Goal: Book appointment/travel/reservation

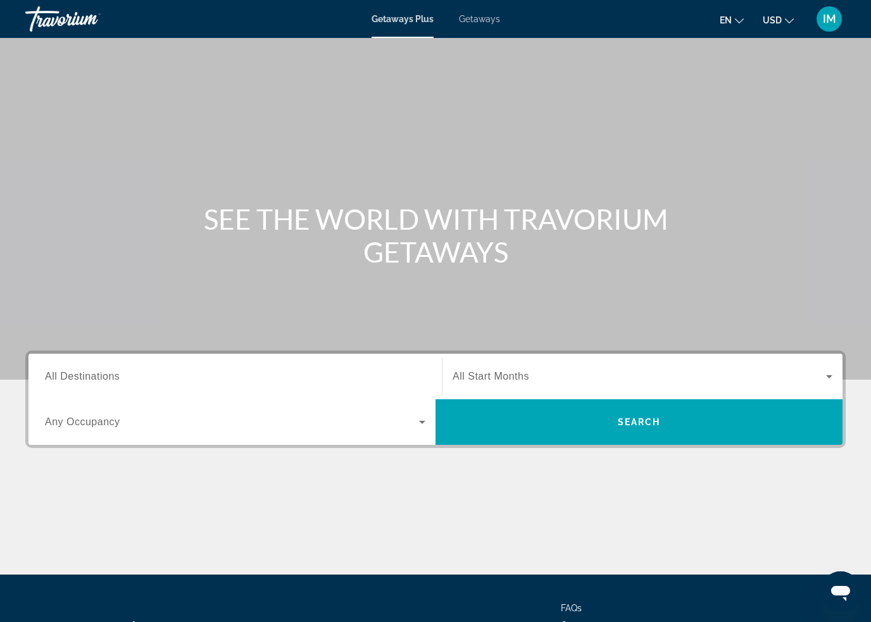
click at [480, 24] on span "Getaways" at bounding box center [479, 19] width 41 height 10
click at [81, 372] on span "All Destinations" at bounding box center [82, 376] width 75 height 11
click at [81, 372] on input "Destination All Destinations" at bounding box center [235, 377] width 380 height 15
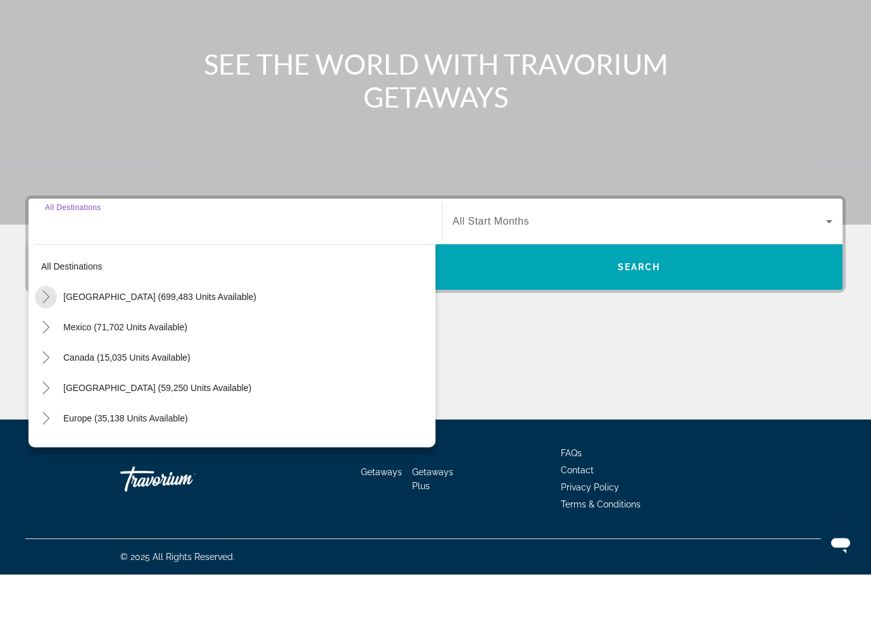
scroll to position [108, 0]
click at [53, 334] on mat-icon "Toggle United States (699,483 units available)" at bounding box center [46, 345] width 22 height 22
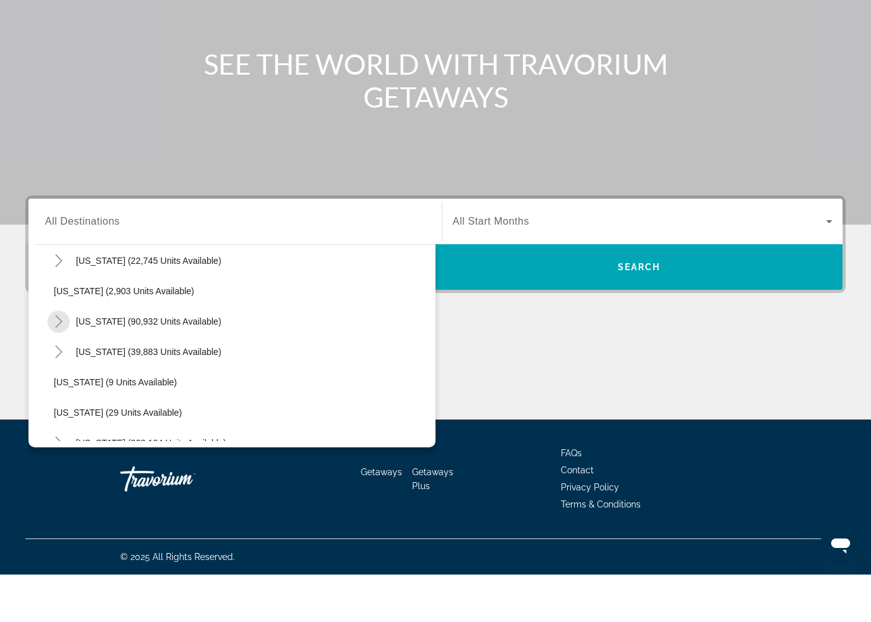
scroll to position [74, 0]
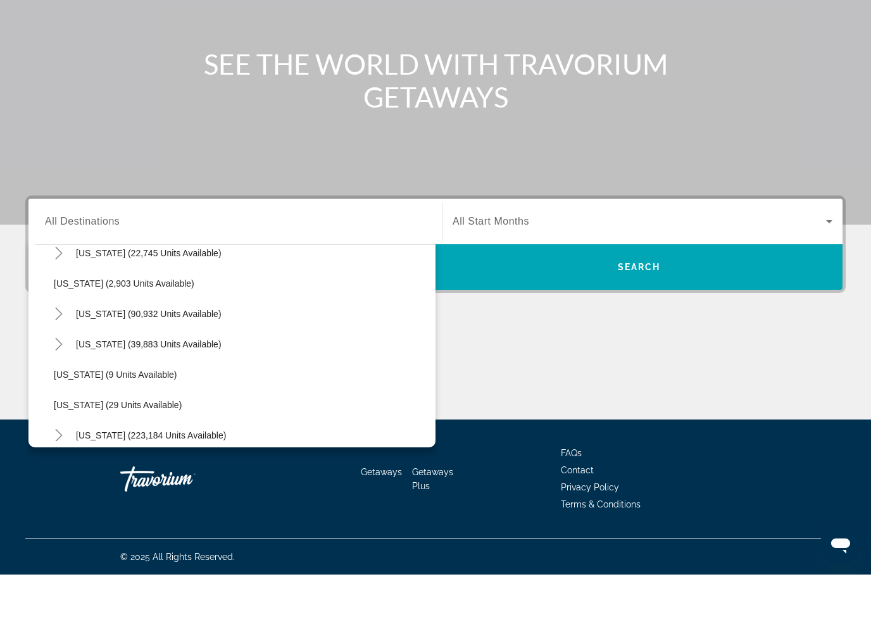
click at [53, 355] on icon "Toggle California (90,932 units available)" at bounding box center [59, 361] width 13 height 13
click at [99, 417] on span "[GEOGRAPHIC_DATA] (26,363 units available)" at bounding box center [160, 422] width 188 height 10
type input "**********"
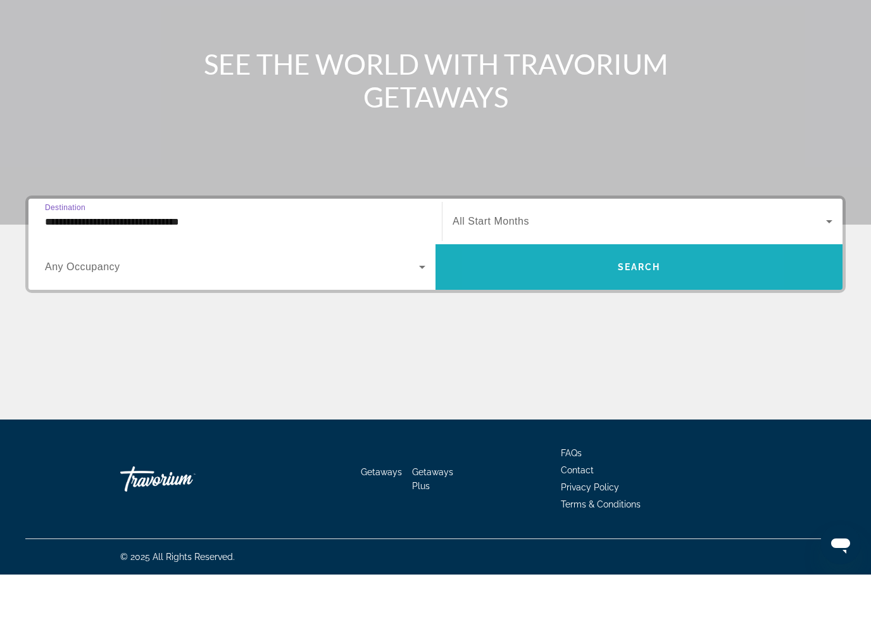
click at [573, 299] on span "Search widget" at bounding box center [638, 314] width 407 height 30
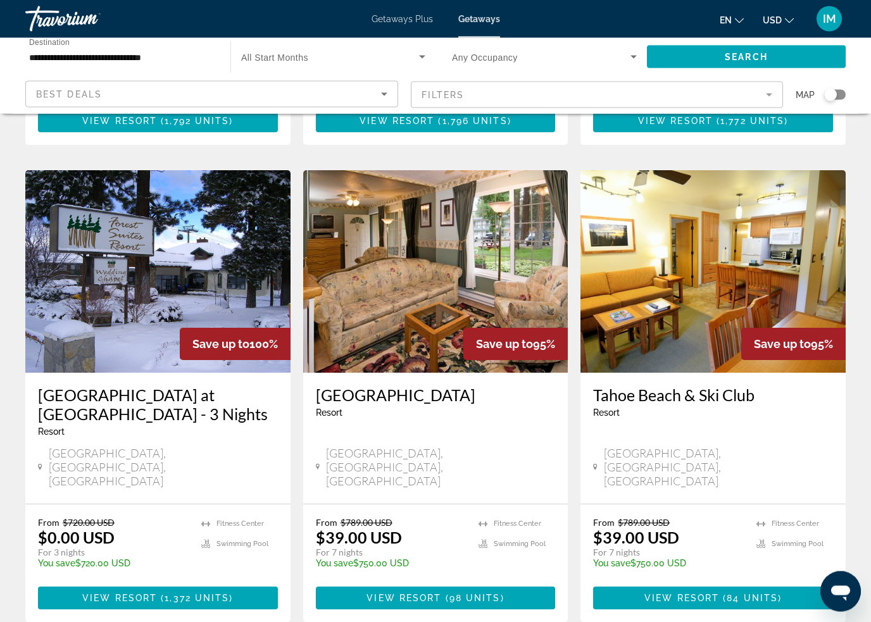
scroll to position [484, 0]
click at [718, 593] on span "View Resort" at bounding box center [681, 598] width 75 height 10
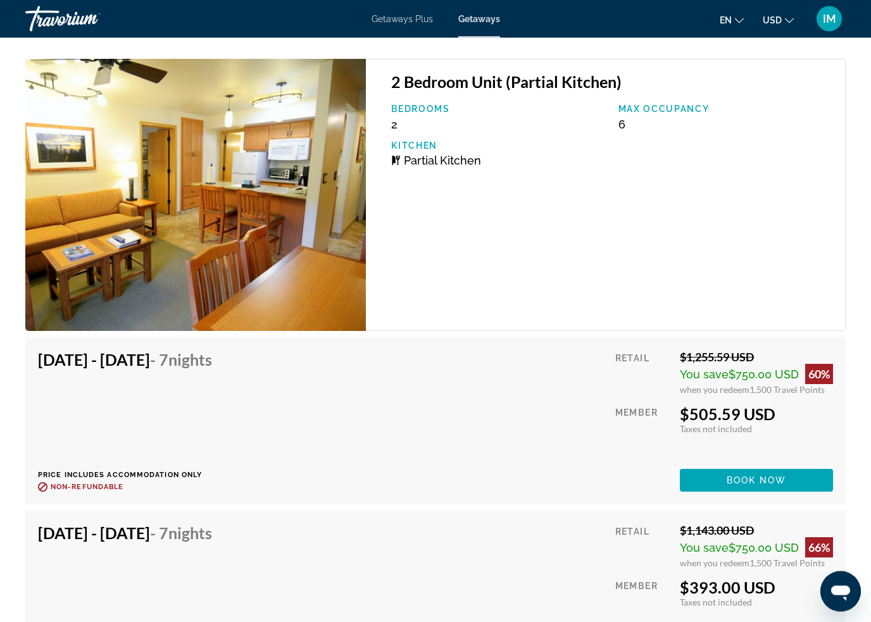
scroll to position [7563, 0]
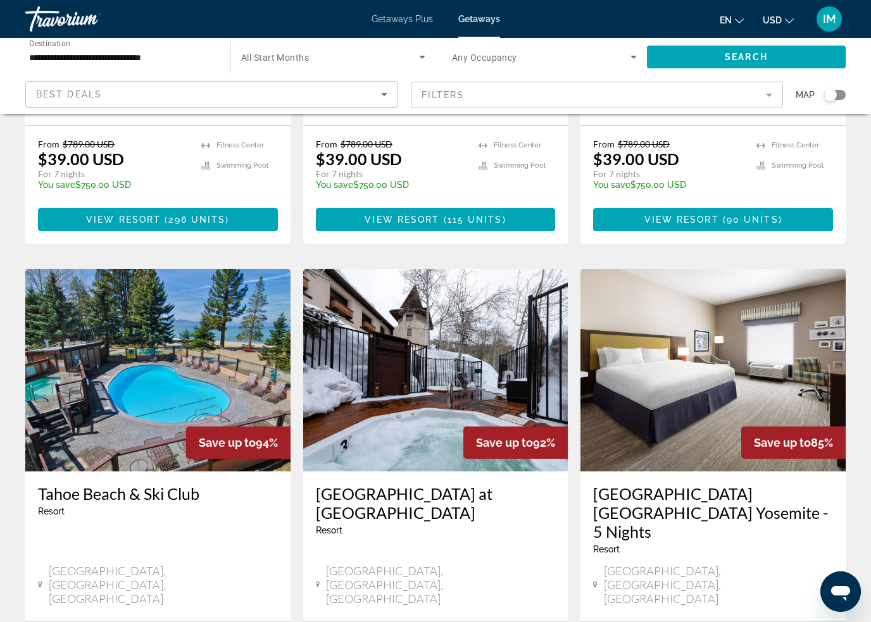
scroll to position [1343, 0]
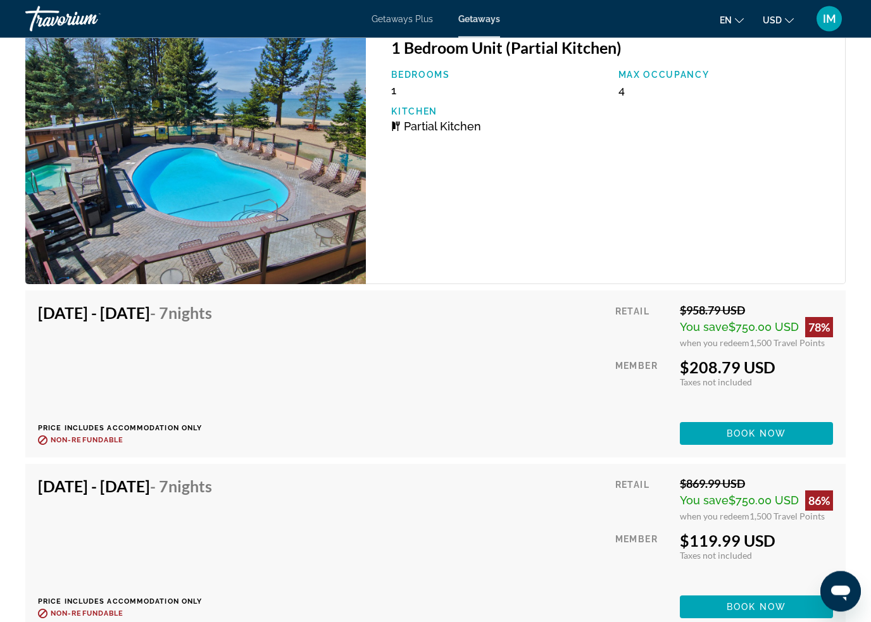
scroll to position [2383, 0]
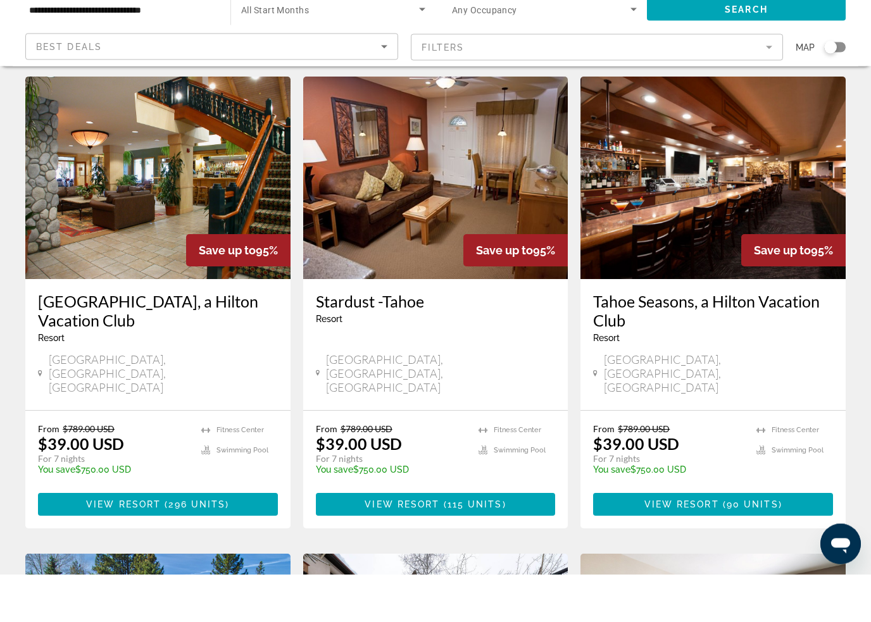
scroll to position [1008, 0]
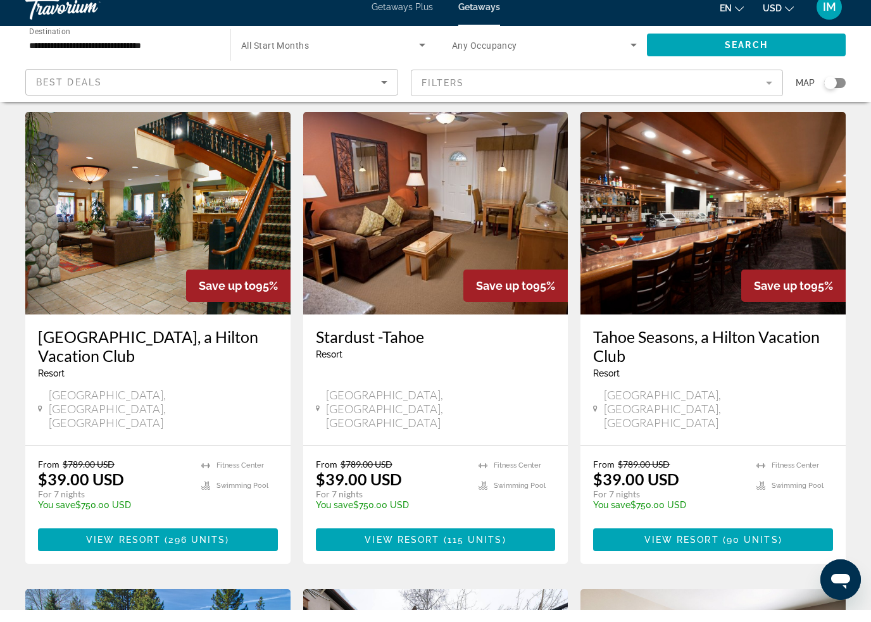
click at [717, 547] on span "View Resort" at bounding box center [681, 552] width 75 height 10
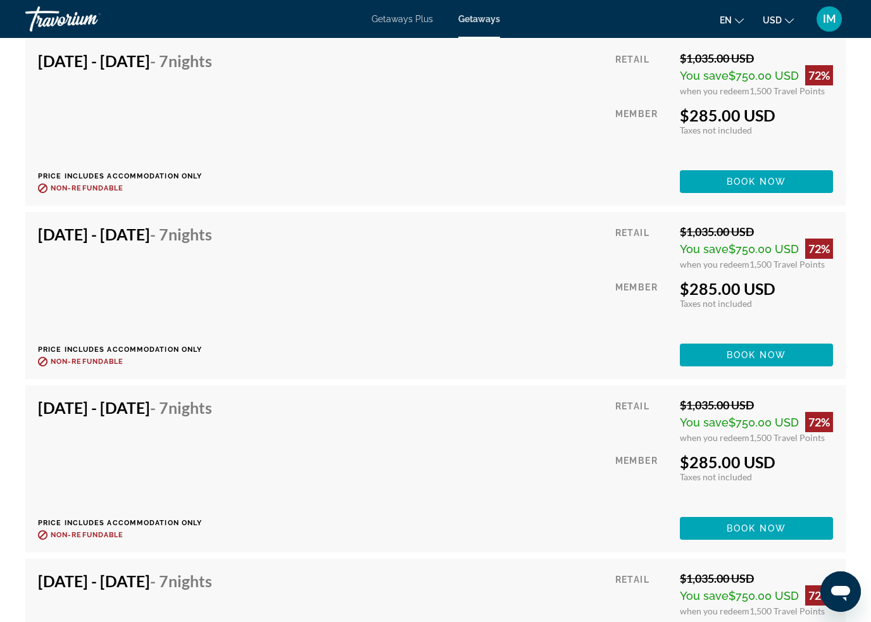
scroll to position [7117, 0]
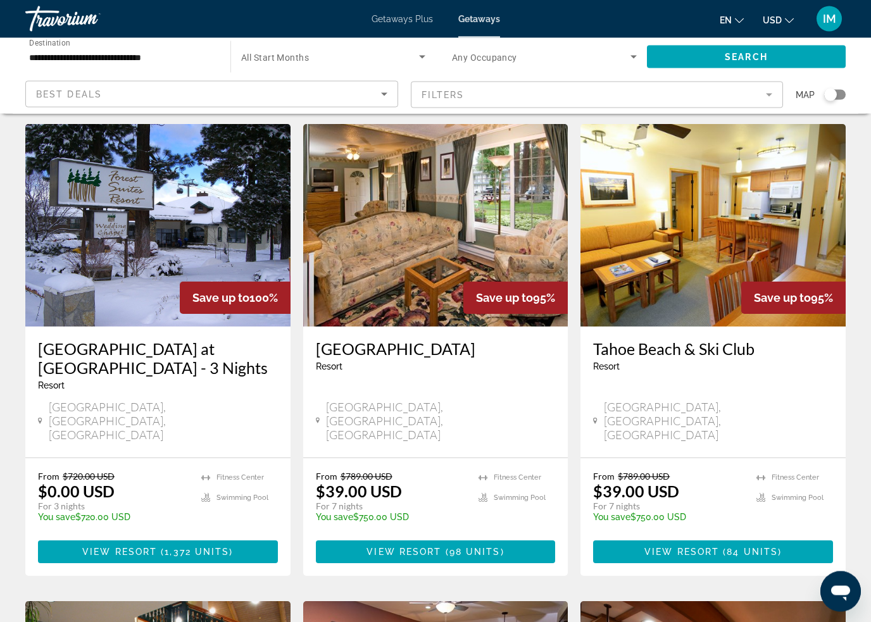
scroll to position [530, 0]
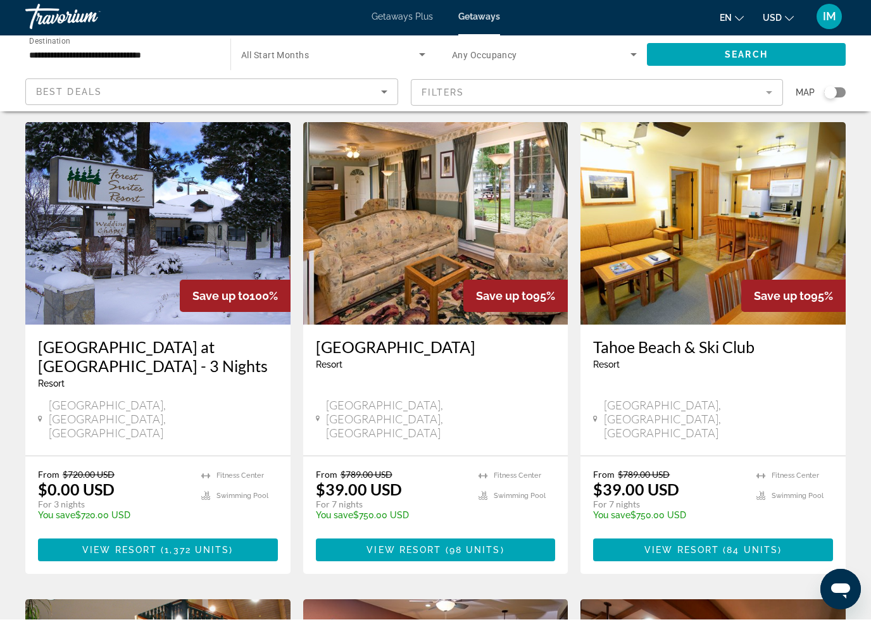
click at [440, 548] on span "View Resort" at bounding box center [403, 553] width 75 height 10
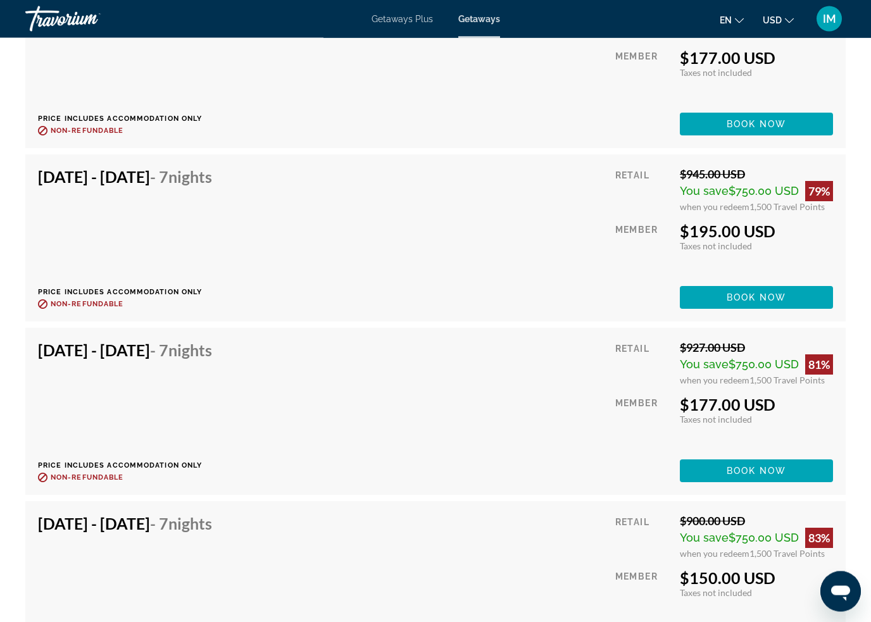
scroll to position [5583, 0]
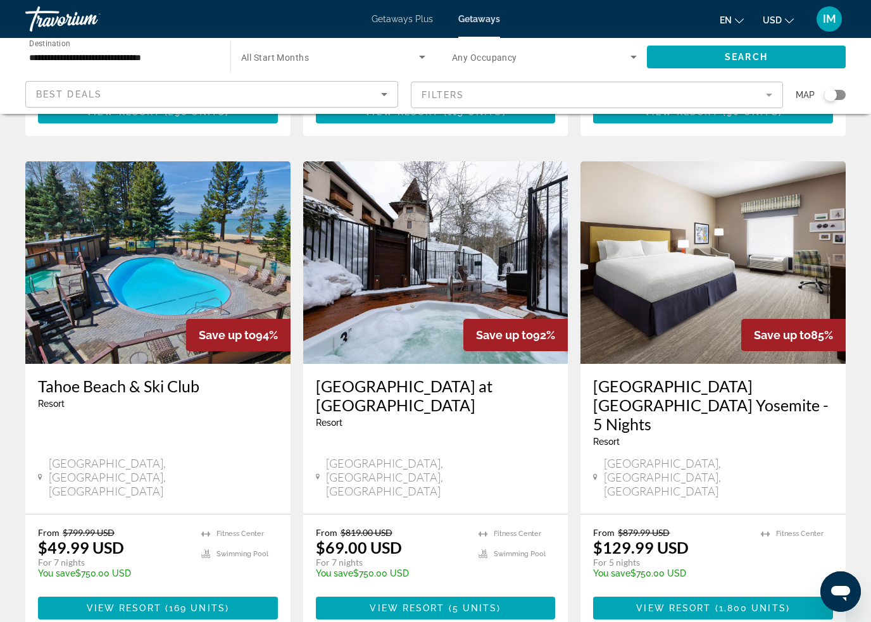
scroll to position [1447, 0]
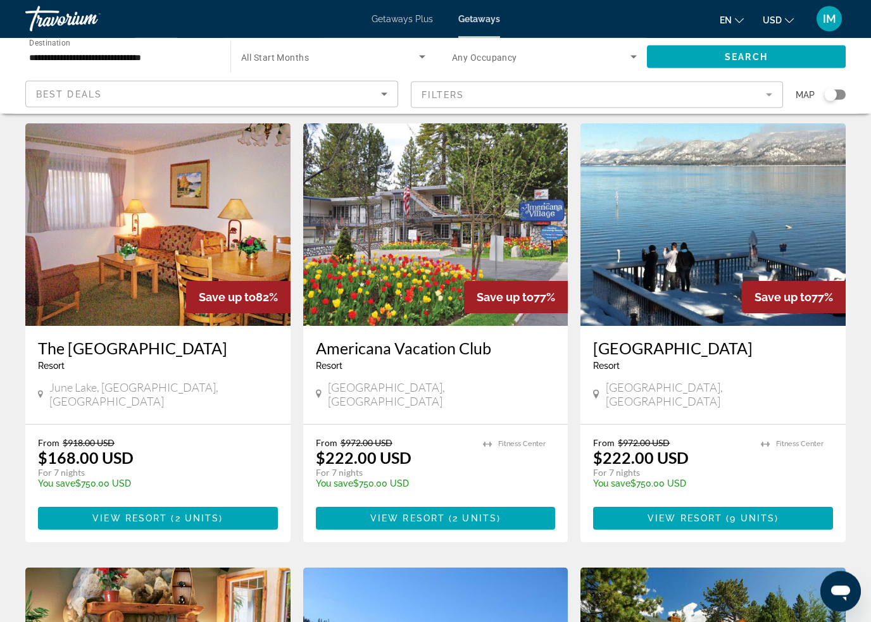
scroll to position [531, 0]
click at [770, 513] on span "9 units" at bounding box center [752, 518] width 45 height 10
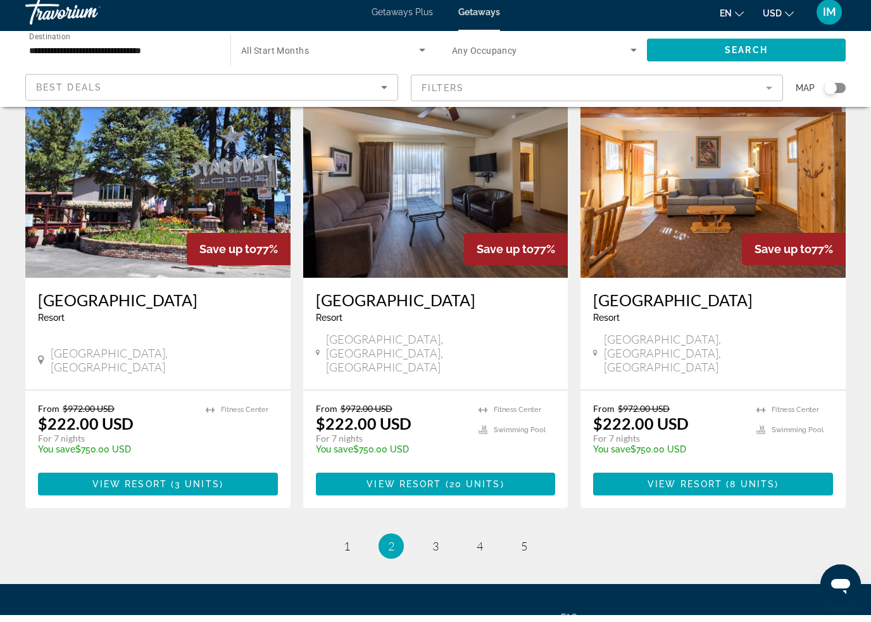
scroll to position [1480, 0]
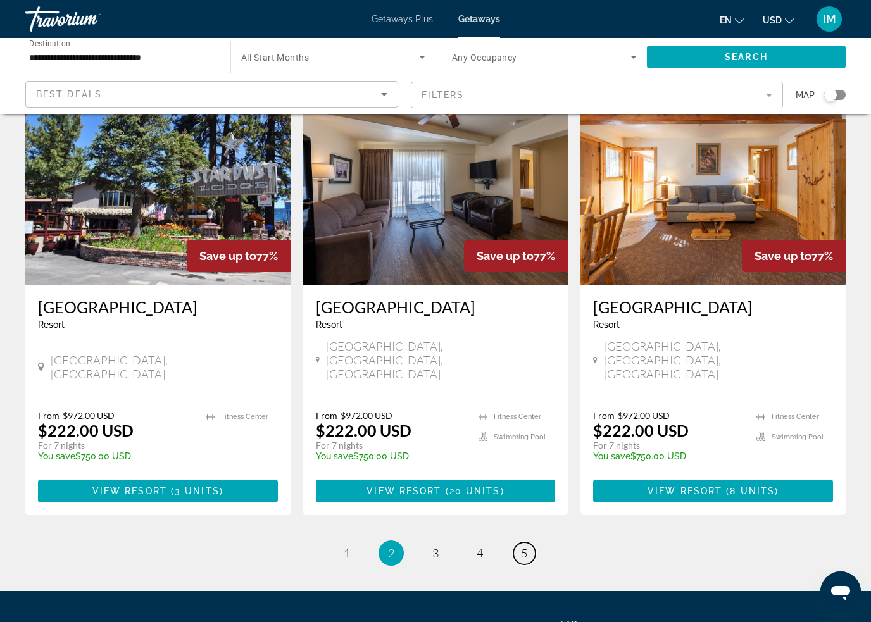
click at [534, 542] on link "page 5" at bounding box center [524, 553] width 22 height 22
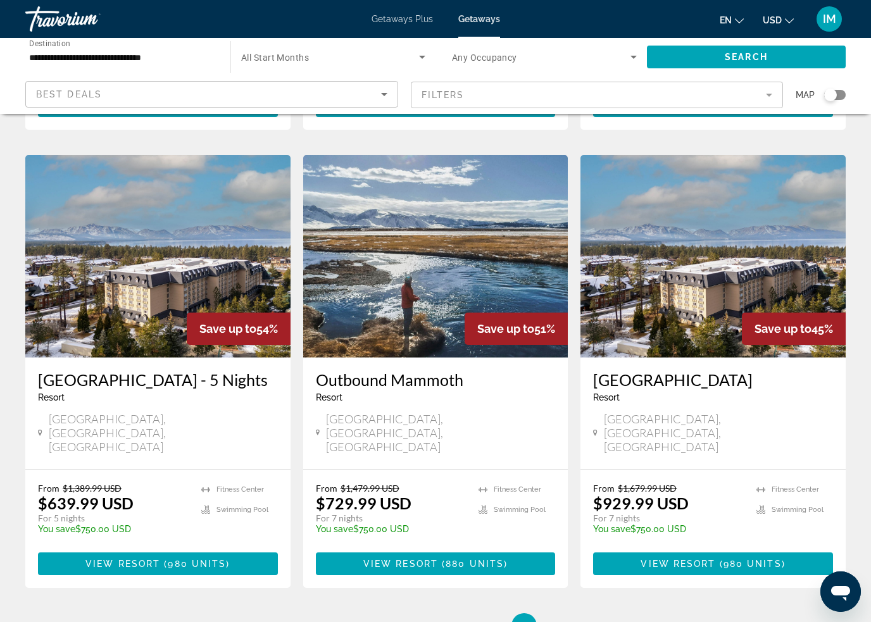
scroll to position [1068, 0]
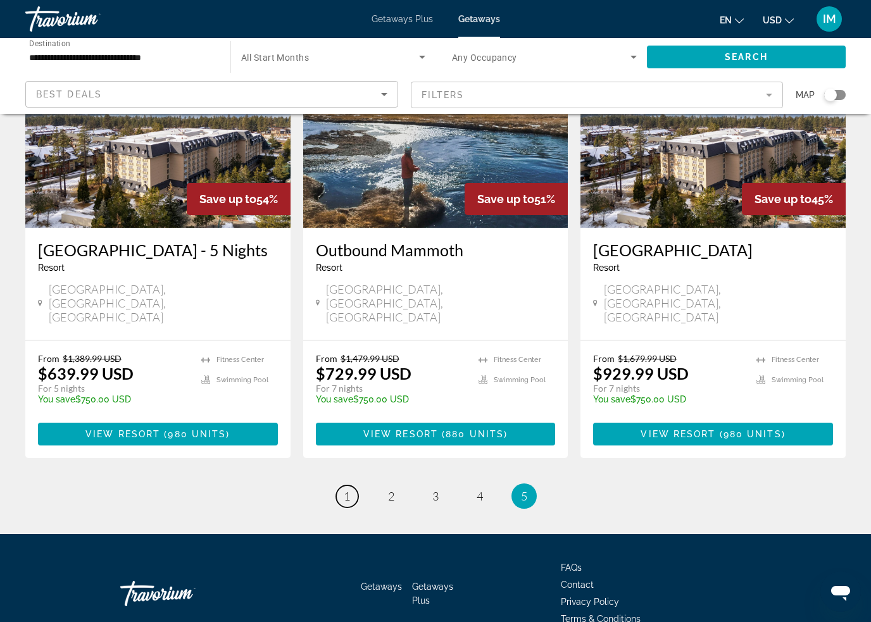
click at [349, 489] on span "1" at bounding box center [347, 496] width 6 height 14
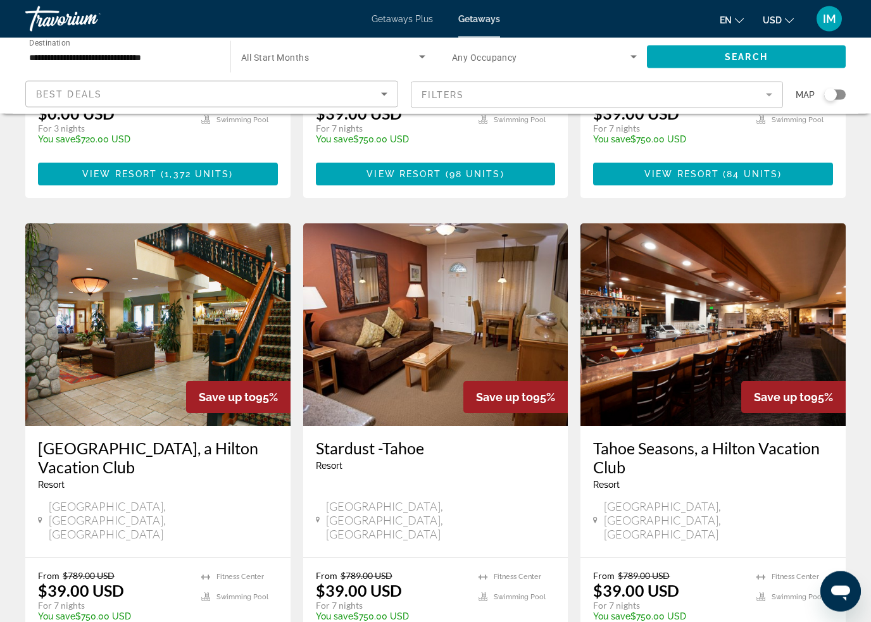
scroll to position [908, 0]
